Goal: Task Accomplishment & Management: Use online tool/utility

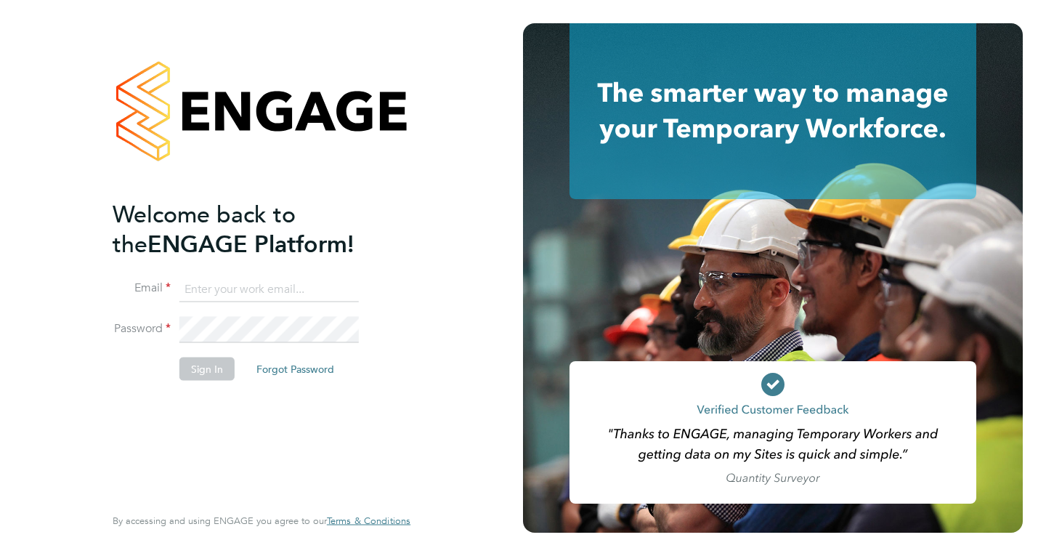
type input "mail@karljans.com"
click at [204, 370] on button "Sign In" at bounding box center [206, 368] width 55 height 23
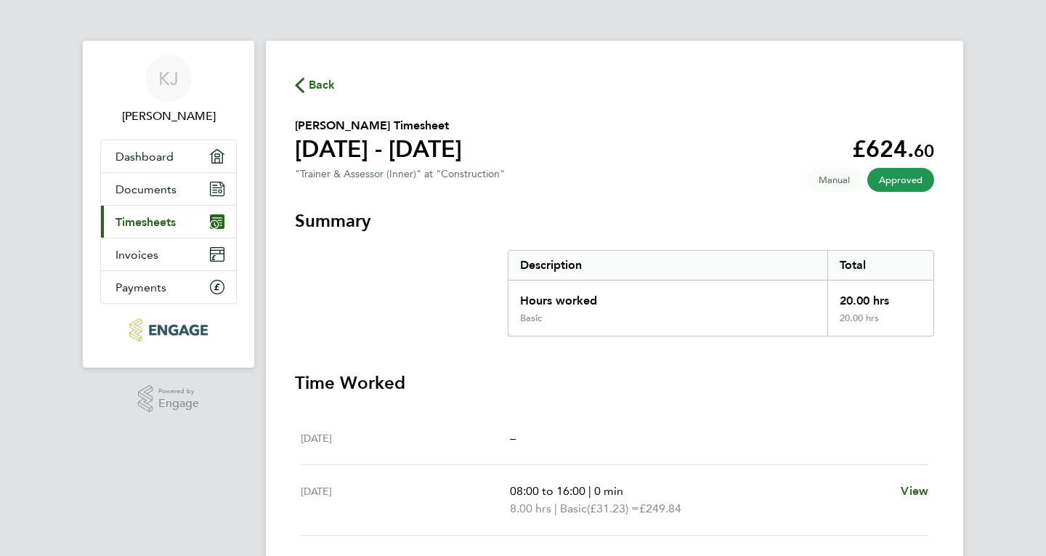
click at [141, 228] on span "Timesheets" at bounding box center [145, 222] width 60 height 14
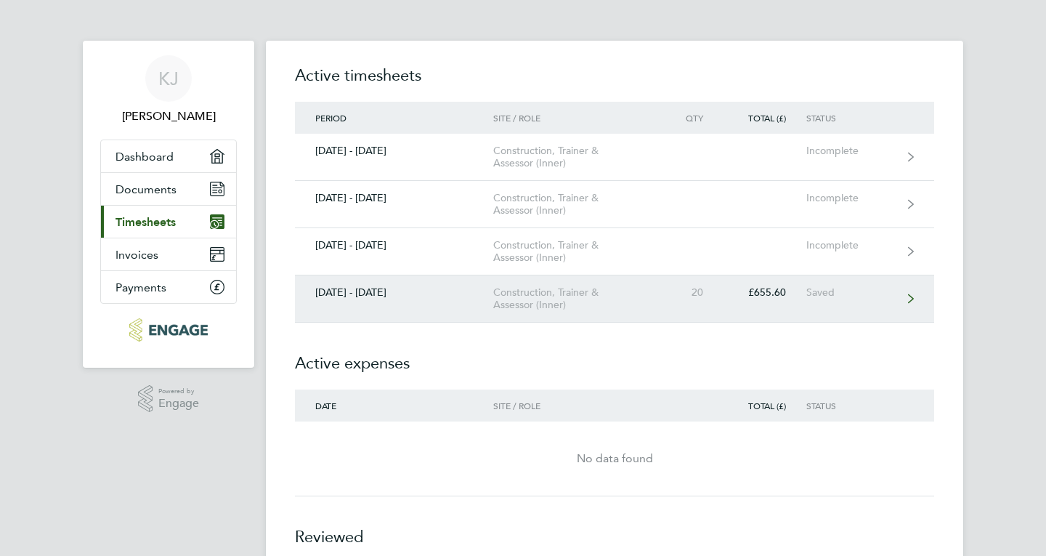
click at [774, 293] on div "£655.60" at bounding box center [764, 292] width 83 height 12
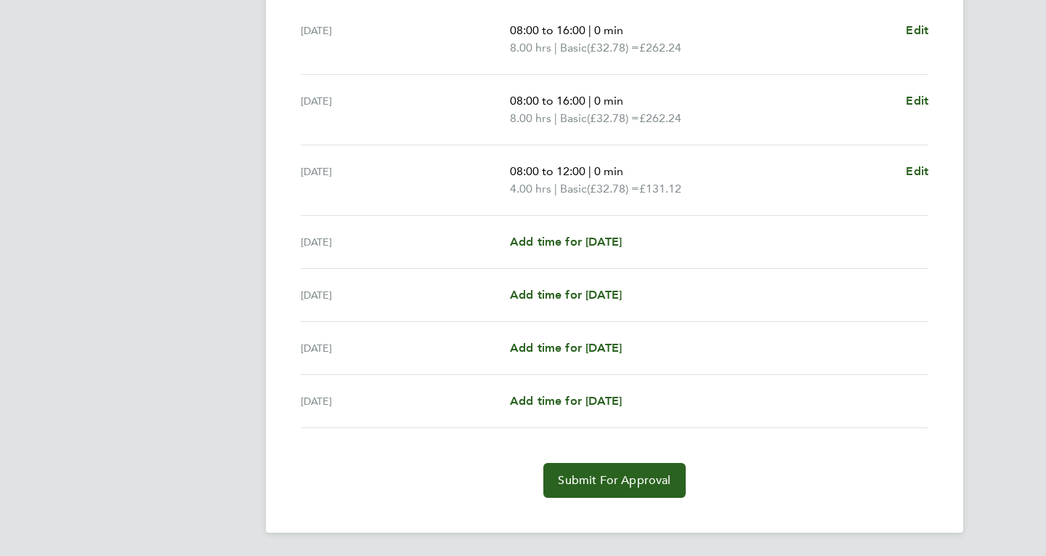
scroll to position [413, 0]
click at [616, 479] on span "Submit For Approval" at bounding box center [614, 480] width 113 height 15
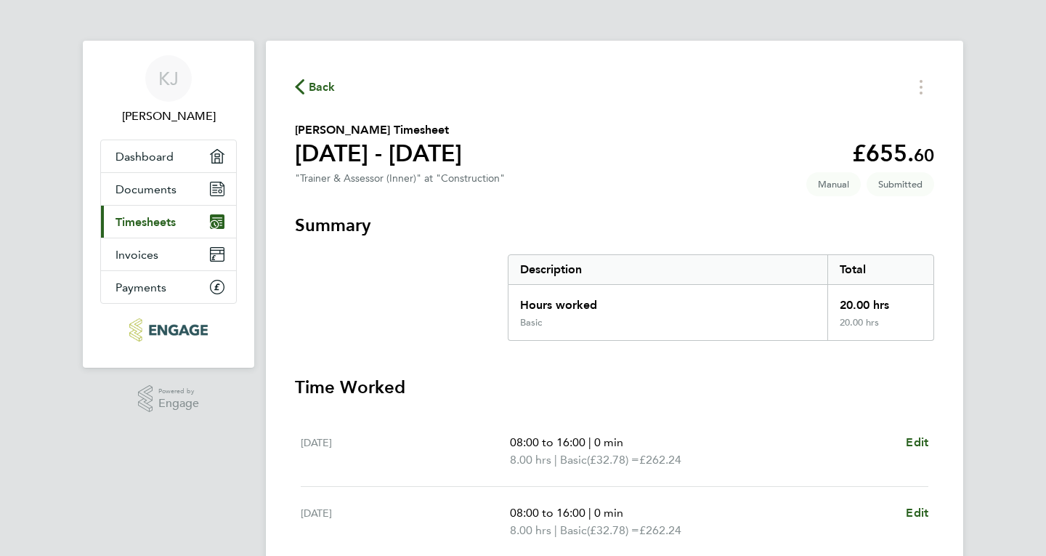
scroll to position [0, 0]
click at [140, 227] on span "Timesheets" at bounding box center [145, 222] width 60 height 14
